Goal: Task Accomplishment & Management: Manage account settings

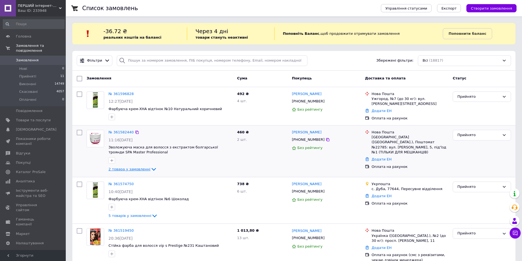
click at [151, 170] on icon at bounding box center [154, 169] width 7 height 7
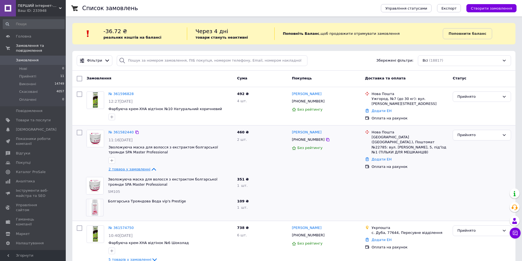
click at [151, 168] on icon at bounding box center [154, 169] width 7 height 7
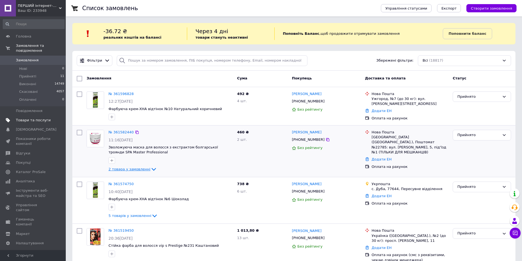
click at [32, 118] on span "Товари та послуги" at bounding box center [33, 120] width 35 height 5
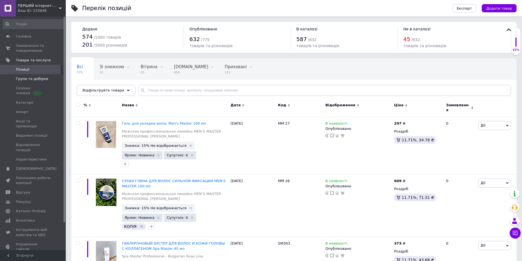
click at [31, 80] on span "Групи та добірки" at bounding box center [32, 79] width 32 height 5
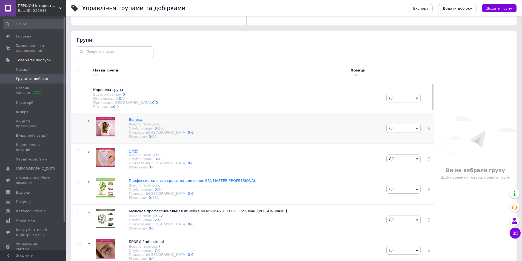
click at [191, 121] on div "Волосы Всього позицій: 0 Опубліковані: 0 / 267 Приховані/Видалені: 0 / 0 Різнов…" at bounding box center [237, 128] width 298 height 30
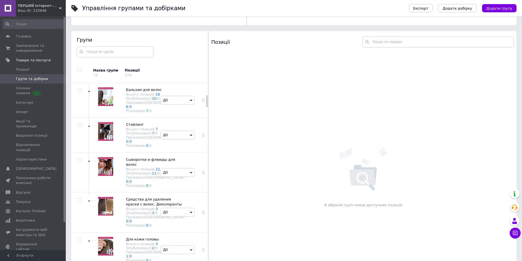
scroll to position [192, 0]
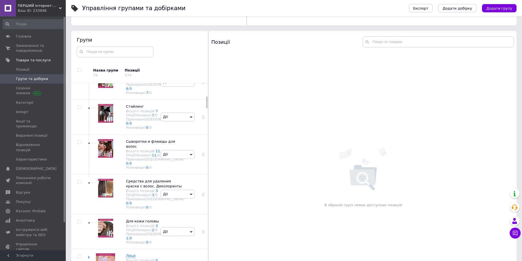
click at [138, 56] on div "Приховані/Видалені: 3 / 0" at bounding box center [155, 52] width 59 height 8
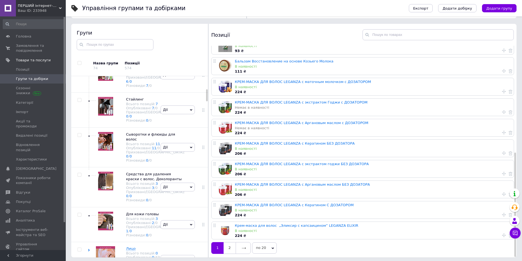
scroll to position [201, 0]
